Goal: Task Accomplishment & Management: Manage account settings

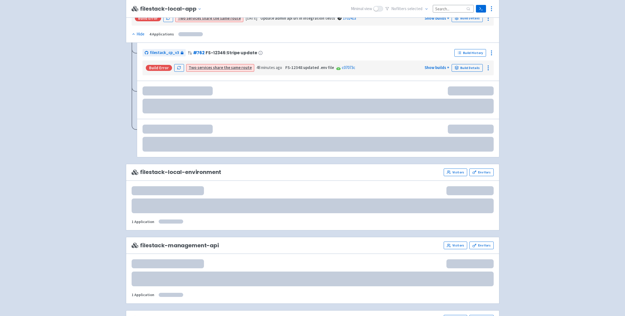
scroll to position [431, 0]
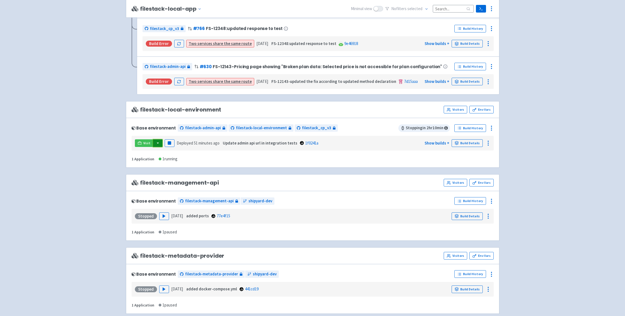
click at [158, 144] on button "button" at bounding box center [157, 144] width 9 height 8
click at [191, 154] on link "filestack_cp_v3 (dev-portal)" at bounding box center [192, 154] width 79 height 8
click at [101, 136] on div "filepicker View Organizations selwin-sangha User Profile Sign out Develop" at bounding box center [312, 97] width 625 height 1057
click at [159, 144] on button "button" at bounding box center [157, 144] width 9 height 8
drag, startPoint x: 564, startPoint y: 128, endPoint x: 563, endPoint y: 125, distance: 3.5
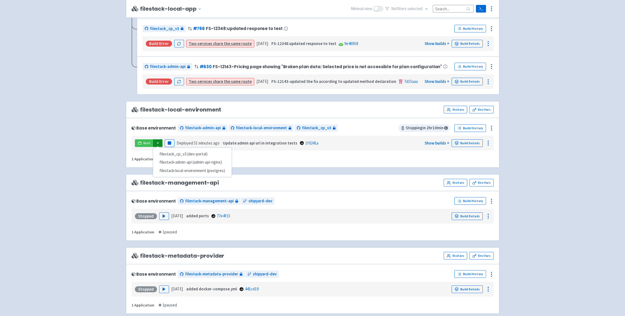
click at [564, 128] on div "filepicker View Organizations selwin-sangha User Profile Sign out Develop" at bounding box center [312, 97] width 625 height 1057
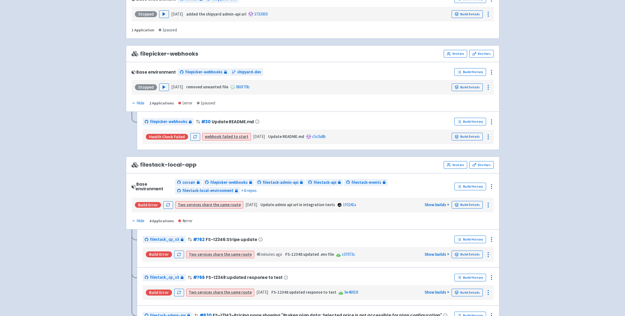
scroll to position [0, 0]
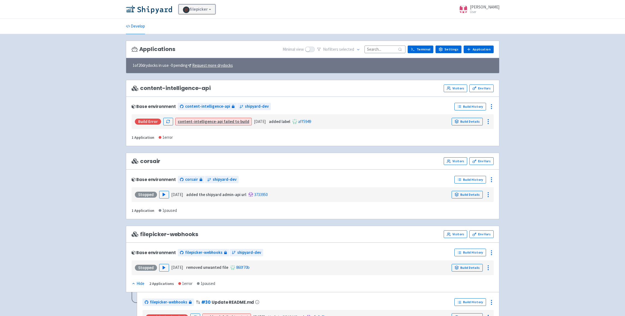
click at [210, 8] on link "filepicker" at bounding box center [197, 9] width 37 height 10
click at [333, 11] on div "filepicker View Organizations selwin-sangha User Profile Sign out" at bounding box center [313, 9] width 374 height 10
click at [473, 9] on link "selwin-sangha User" at bounding box center [478, 9] width 44 height 9
click at [294, 5] on div "filepicker View Organizations selwin-sangha User Profile Sign out" at bounding box center [313, 9] width 374 height 10
click at [451, 51] on link "Settings" at bounding box center [449, 50] width 26 height 8
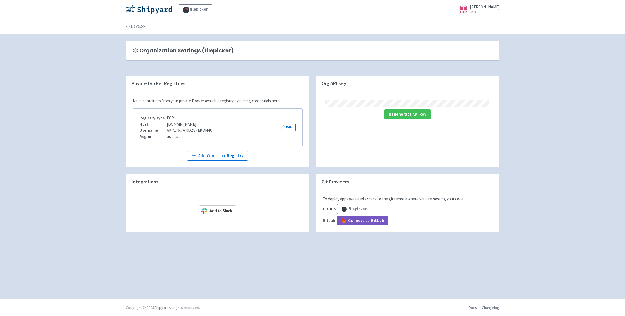
click at [138, 29] on link "Develop" at bounding box center [135, 26] width 19 height 15
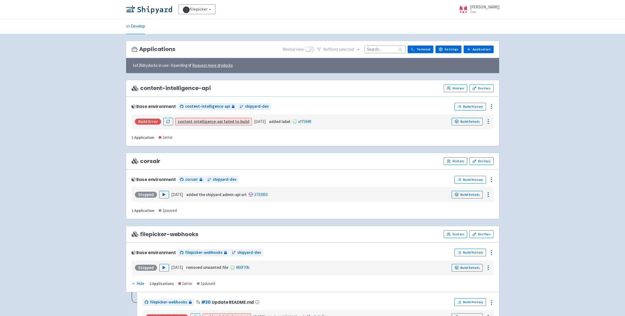
click at [468, 8] on span at bounding box center [463, 9] width 9 height 9
click at [486, 22] on link "Profile" at bounding box center [478, 23] width 31 height 8
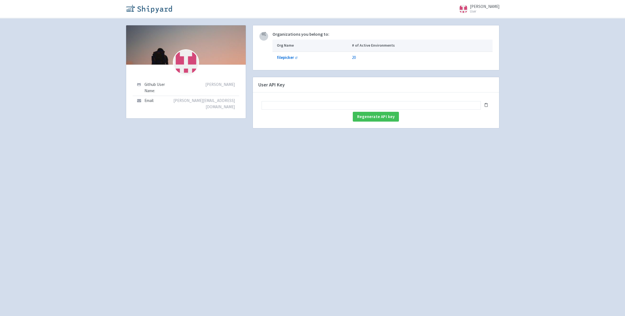
click at [148, 6] on img at bounding box center [149, 8] width 46 height 9
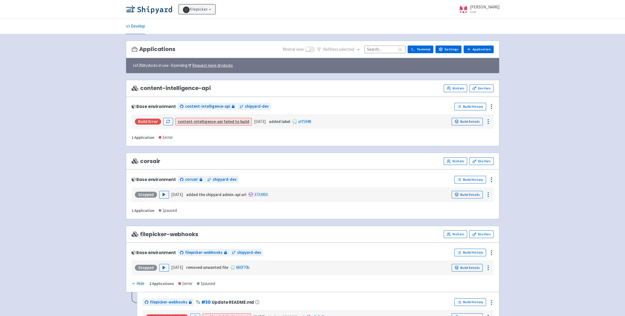
click at [206, 11] on link "filepicker" at bounding box center [197, 9] width 37 height 10
click at [457, 89] on link "Visitors" at bounding box center [455, 89] width 23 height 8
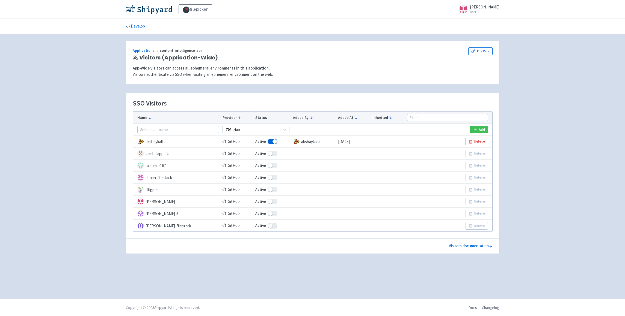
click at [268, 153] on span at bounding box center [273, 153] width 10 height 5
click at [259, 153] on input "Active" at bounding box center [257, 154] width 4 height 4
checkbox input "false"
click at [266, 152] on span at bounding box center [268, 153] width 10 height 5
click at [254, 152] on input "Active" at bounding box center [252, 154] width 4 height 4
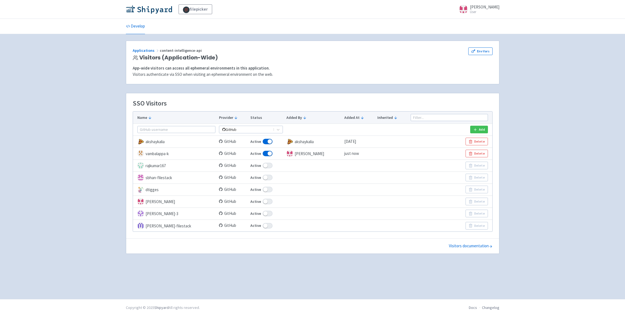
click at [265, 154] on span at bounding box center [268, 153] width 10 height 5
click at [254, 154] on input "Active" at bounding box center [252, 154] width 4 height 4
checkbox input "true"
click at [282, 131] on icon at bounding box center [284, 130] width 5 height 5
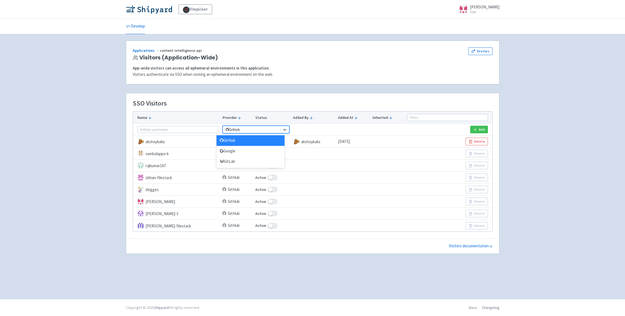
click at [282, 129] on icon at bounding box center [284, 130] width 5 height 5
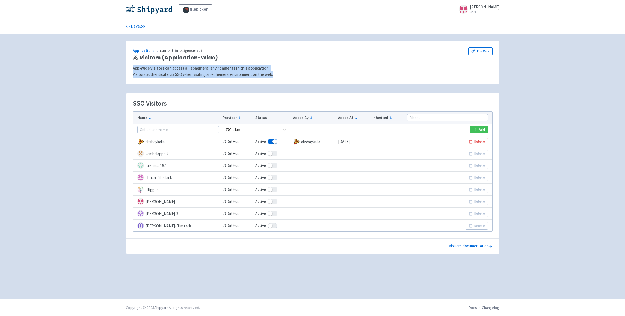
drag, startPoint x: 133, startPoint y: 69, endPoint x: 282, endPoint y: 74, distance: 148.4
click at [282, 74] on div "App-wide visitors can access all ephemeral environments in this application. Vi…" at bounding box center [312, 71] width 366 height 12
click at [287, 68] on div "App-wide visitors can access all ephemeral environments in this application." at bounding box center [313, 68] width 360 height 6
drag, startPoint x: 134, startPoint y: 68, endPoint x: 276, endPoint y: 73, distance: 142.1
click at [274, 73] on div "App-wide visitors can access all ephemeral environments in this application. Vi…" at bounding box center [312, 71] width 366 height 12
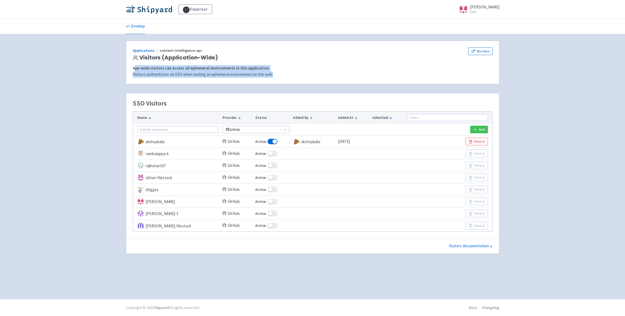
click at [278, 73] on p "Visitors authenticate via SSO when visiting an ephemeral environment on the web." at bounding box center [313, 75] width 360 height 6
click at [131, 68] on div "App-wide visitors can access all ephemeral environments in this application. Vi…" at bounding box center [312, 71] width 366 height 12
drag, startPoint x: 133, startPoint y: 69, endPoint x: 297, endPoint y: 70, distance: 164.1
click at [280, 73] on div "App-wide visitors can access all ephemeral environments in this application. Vi…" at bounding box center [312, 71] width 366 height 12
click at [328, 62] on div "Applications content-intelligence-api Visitors (Application-Wide) Env Vars App-…" at bounding box center [312, 62] width 373 height 43
